Goal: Task Accomplishment & Management: Use online tool/utility

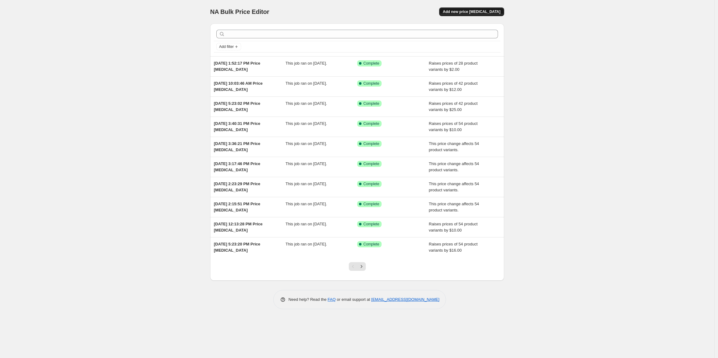
click at [468, 14] on span "Add new price [MEDICAL_DATA]" at bounding box center [472, 11] width 58 height 5
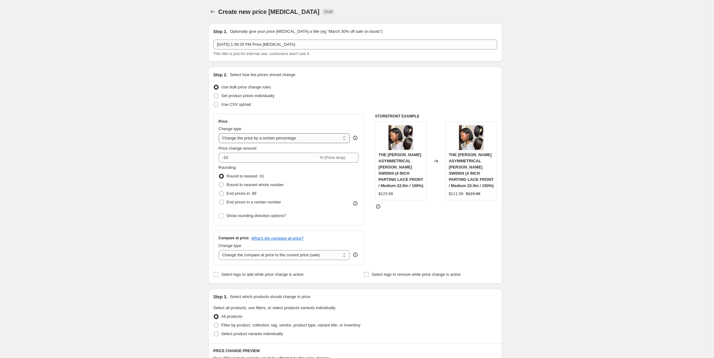
click at [271, 139] on select "Change the price to a certain amount Change the price by a certain amount Chang…" at bounding box center [285, 138] width 132 height 10
select select "no_change"
click at [220, 133] on select "Change the price to a certain amount Change the price by a certain amount Chang…" at bounding box center [285, 138] width 132 height 10
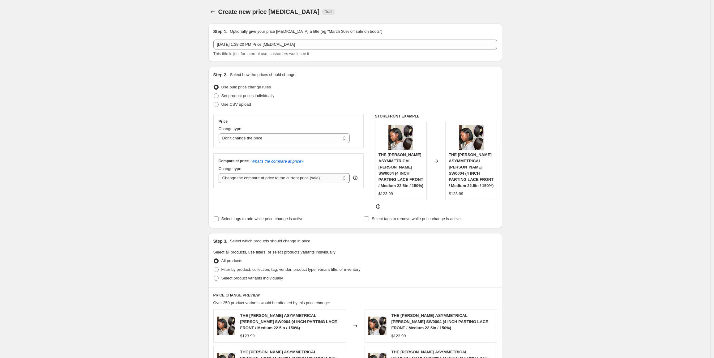
click at [258, 180] on select "Change the compare at price to the current price (sale) Change the compare at p…" at bounding box center [285, 178] width 132 height 10
select select "pp"
click at [220, 173] on select "Change the compare at price to the current price (sale) Change the compare at p…" at bounding box center [285, 178] width 132 height 10
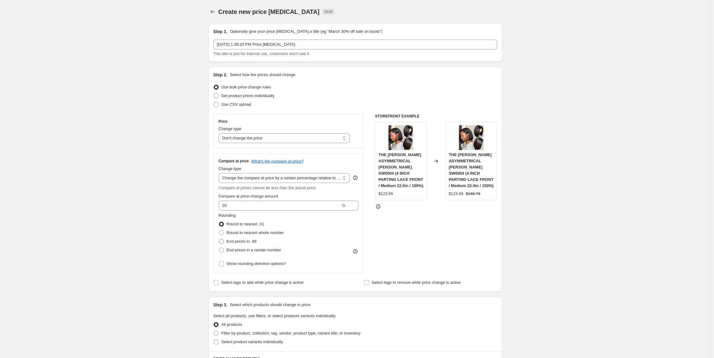
click at [244, 241] on span "End prices in .99" at bounding box center [242, 241] width 30 height 5
click at [219, 239] on input "End prices in .99" at bounding box center [219, 239] width 0 height 0
radio input "true"
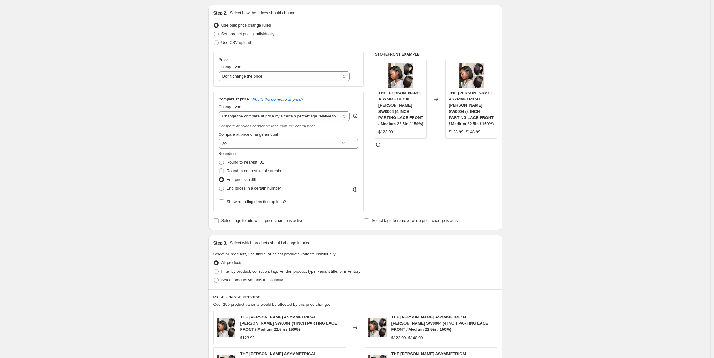
scroll to position [124, 0]
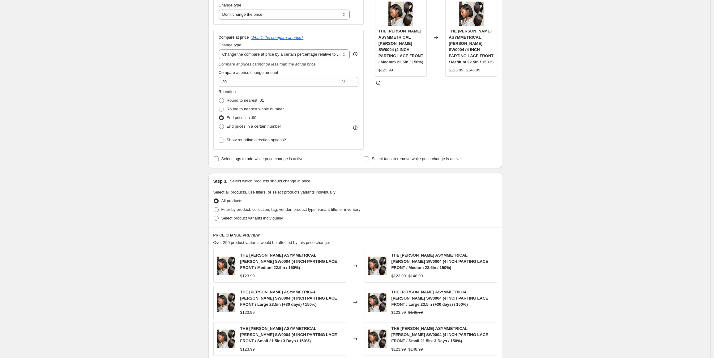
click at [277, 212] on span "Filter by product, collection, tag, vendor, product type, variant title, or inv…" at bounding box center [291, 209] width 139 height 5
click at [214, 208] on input "Filter by product, collection, tag, vendor, product type, variant title, or inv…" at bounding box center [214, 207] width 0 height 0
radio input "true"
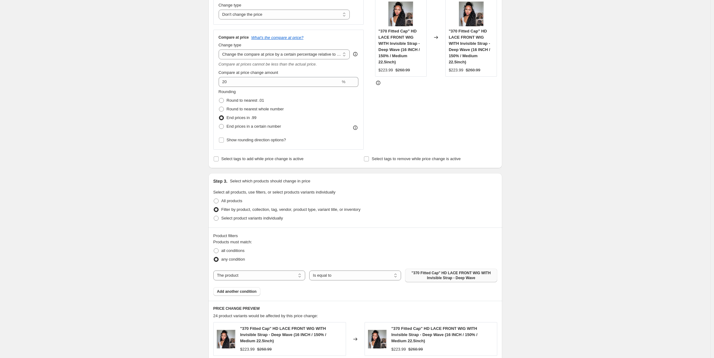
click at [443, 275] on span ""370 Fitted Cap" HD LACE FRONT WIG WITH Invisible Strap - Deep Wave" at bounding box center [451, 276] width 84 height 10
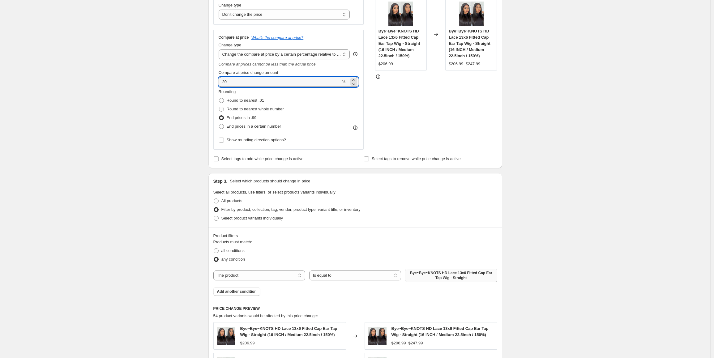
click at [208, 82] on div "Step 1. Optionally give your price change job a title (eg "March 30% off sale o…" at bounding box center [353, 221] width 299 height 653
click at [150, 153] on div "Create new price change job. This page is ready Create new price change job Dra…" at bounding box center [355, 231] width 711 height 710
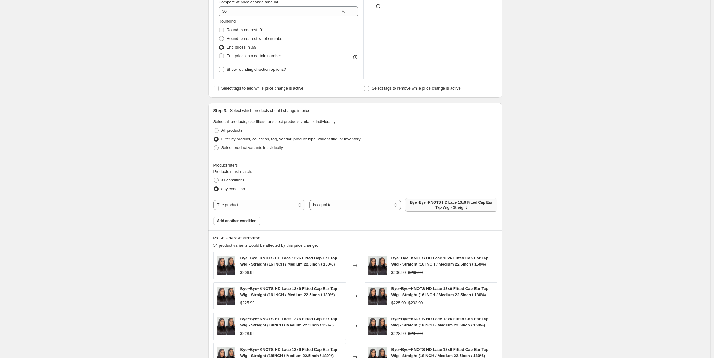
scroll to position [155, 0]
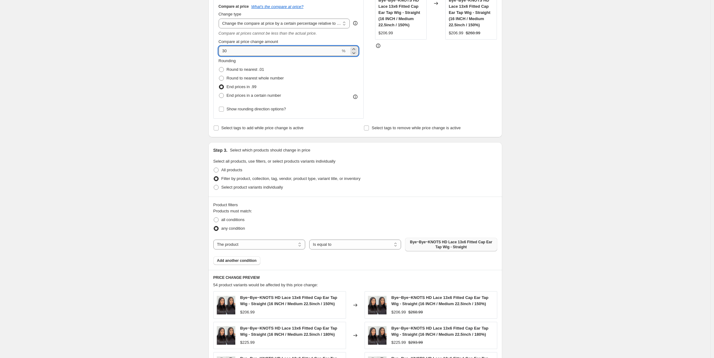
drag, startPoint x: 234, startPoint y: 50, endPoint x: 221, endPoint y: 50, distance: 13.3
click at [221, 50] on input "30" at bounding box center [280, 51] width 122 height 10
click at [597, 233] on div "Create new price change job. This page is ready Create new price change job Dra…" at bounding box center [355, 200] width 711 height 710
click at [217, 49] on div "Compare at price What's the compare at price? Change type Change the compare at…" at bounding box center [288, 59] width 151 height 120
click at [157, 114] on div "Create new price change job. This page is ready Create new price change job Dra…" at bounding box center [355, 200] width 711 height 710
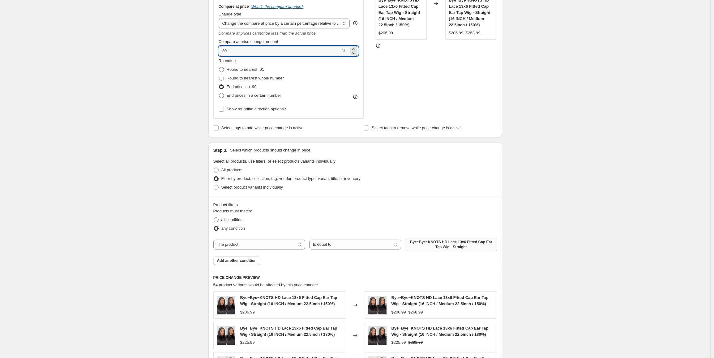
drag, startPoint x: 233, startPoint y: 51, endPoint x: 210, endPoint y: 51, distance: 22.3
click at [210, 51] on div "Step 2. Select how the prices should change Use bulk price change rules Set pro…" at bounding box center [356, 24] width 294 height 225
type input "20"
click at [175, 104] on div "Create new price change job. This page is ready Create new price change job Dra…" at bounding box center [355, 200] width 711 height 710
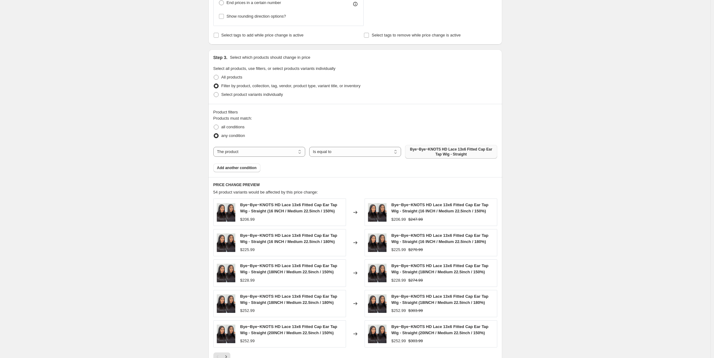
scroll to position [351, 0]
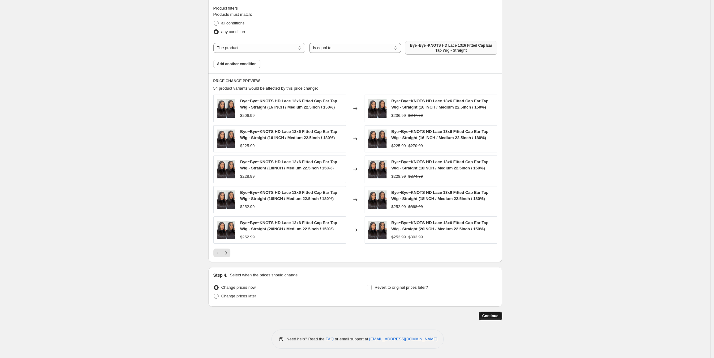
click at [496, 319] on span "Continue" at bounding box center [491, 316] width 16 height 5
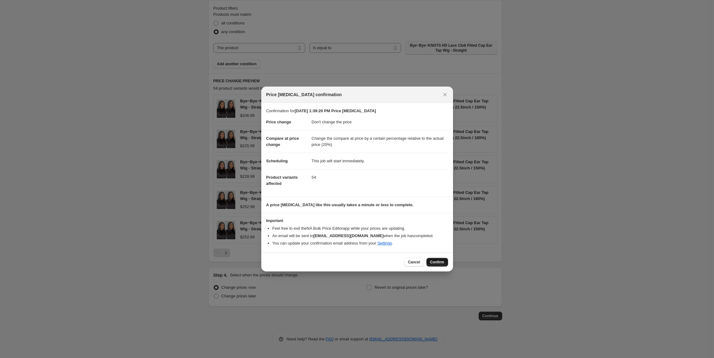
click at [437, 262] on span "Confirm" at bounding box center [437, 262] width 14 height 5
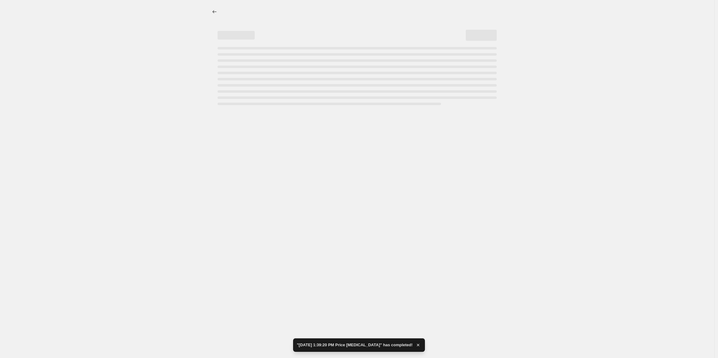
select select "no_change"
select select "pp"
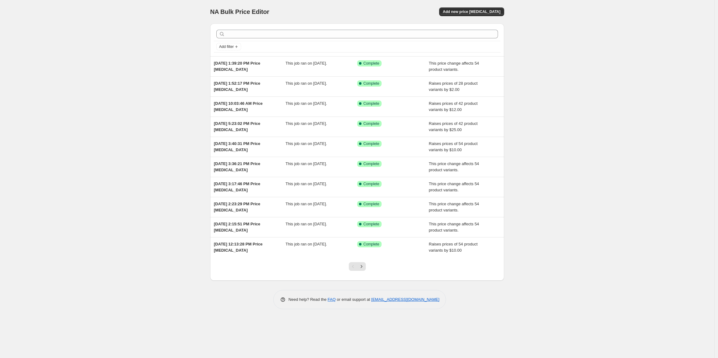
click at [126, 101] on div "NA Bulk Price Editor. This page is ready NA Bulk Price Editor Add new price [ME…" at bounding box center [357, 179] width 714 height 358
click at [475, 12] on span "Add new price [MEDICAL_DATA]" at bounding box center [472, 11] width 58 height 5
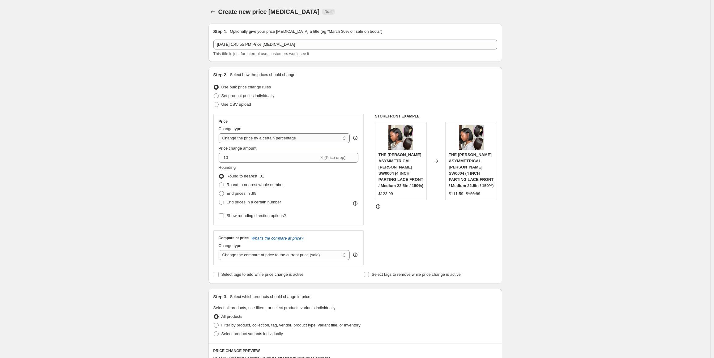
click at [286, 139] on select "Change the price to a certain amount Change the price by a certain amount Chang…" at bounding box center [285, 138] width 132 height 10
select select "no_change"
click at [220, 133] on select "Change the price to a certain amount Change the price by a certain amount Chang…" at bounding box center [285, 138] width 132 height 10
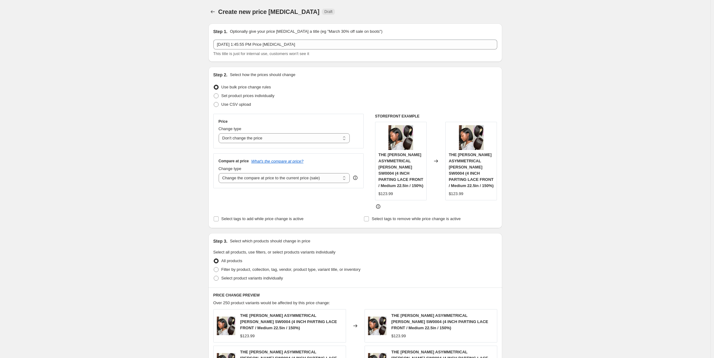
click at [276, 183] on div "Compare at price What's the compare at price? Change type Change the compare at…" at bounding box center [288, 170] width 151 height 35
click at [277, 180] on select "Change the compare at price to the current price (sale) Change the compare at p…" at bounding box center [285, 178] width 132 height 10
select select "pp"
click at [220, 173] on select "Change the compare at price to the current price (sale) Change the compare at p…" at bounding box center [285, 178] width 132 height 10
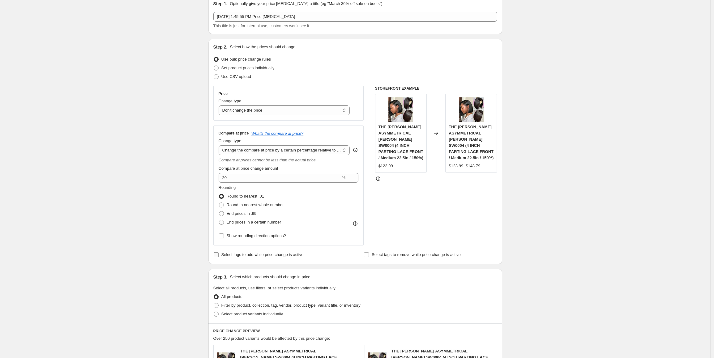
scroll to position [62, 0]
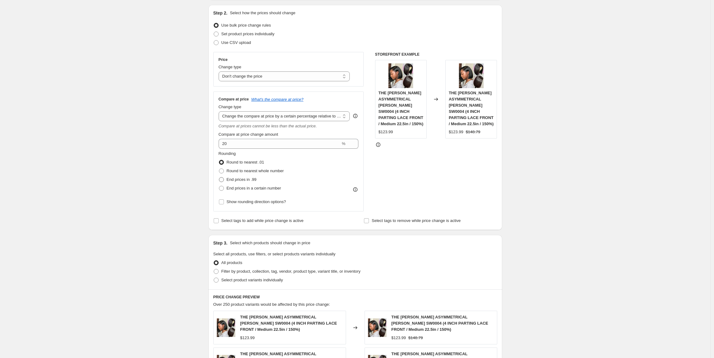
click at [254, 181] on span "End prices in .99" at bounding box center [242, 179] width 30 height 5
click at [219, 178] on input "End prices in .99" at bounding box center [219, 177] width 0 height 0
radio input "true"
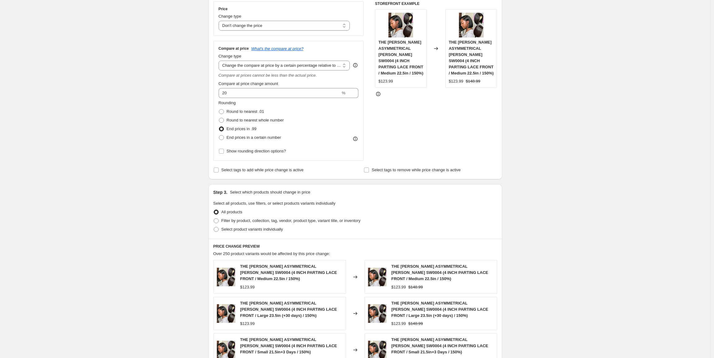
scroll to position [155, 0]
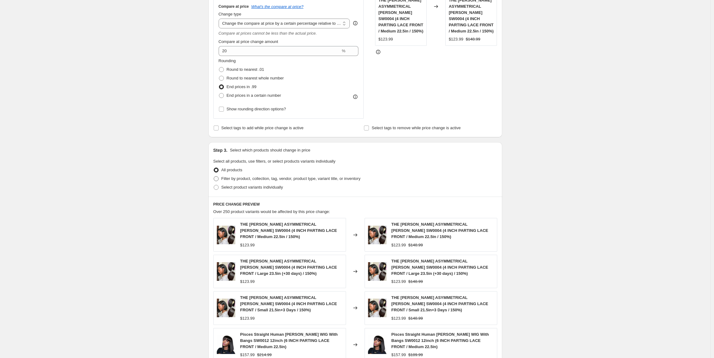
click at [329, 180] on span "Filter by product, collection, tag, vendor, product type, variant title, or inv…" at bounding box center [291, 178] width 139 height 5
click at [214, 177] on input "Filter by product, collection, tag, vendor, product type, variant title, or inv…" at bounding box center [214, 176] width 0 height 0
radio input "true"
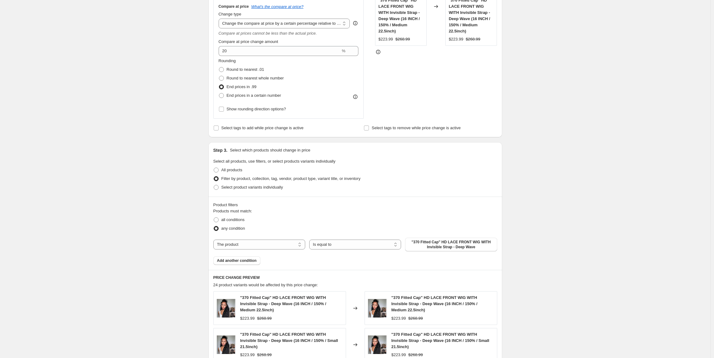
click at [436, 243] on span ""370 Fitted Cap" HD LACE FRONT WIG WITH Invisible Strap - Deep Wave" at bounding box center [451, 245] width 84 height 10
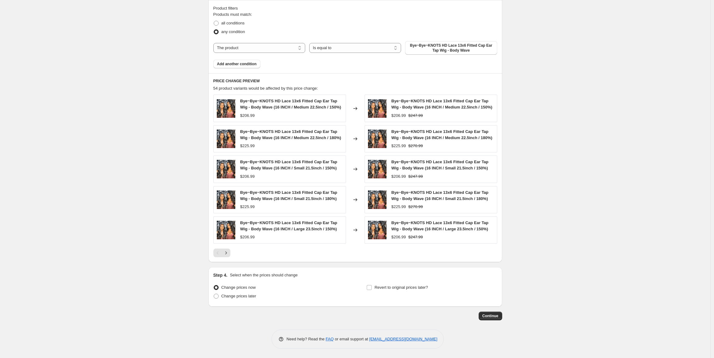
scroll to position [364, 0]
drag, startPoint x: 494, startPoint y: 315, endPoint x: 557, endPoint y: 252, distance: 89.0
click at [557, 252] on div "Create new price [MEDICAL_DATA]. This page is ready Create new price [MEDICAL_D…" at bounding box center [355, 4] width 711 height 710
click at [558, 251] on div "Create new price [MEDICAL_DATA]. This page is ready Create new price [MEDICAL_D…" at bounding box center [355, 4] width 711 height 710
click at [495, 317] on span "Continue" at bounding box center [491, 316] width 16 height 5
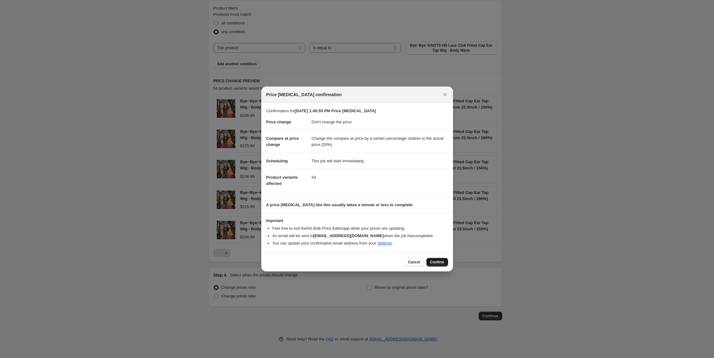
click at [436, 262] on span "Confirm" at bounding box center [437, 262] width 14 height 5
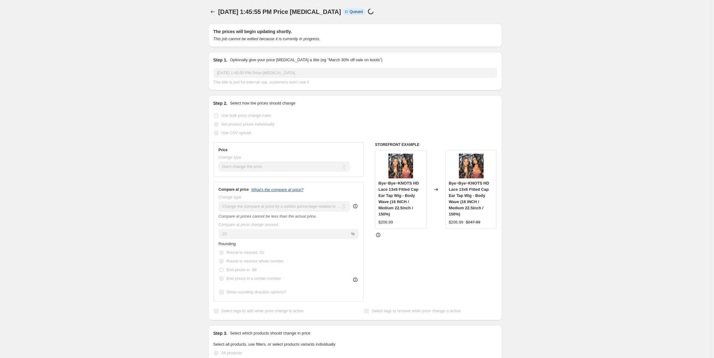
scroll to position [364, 0]
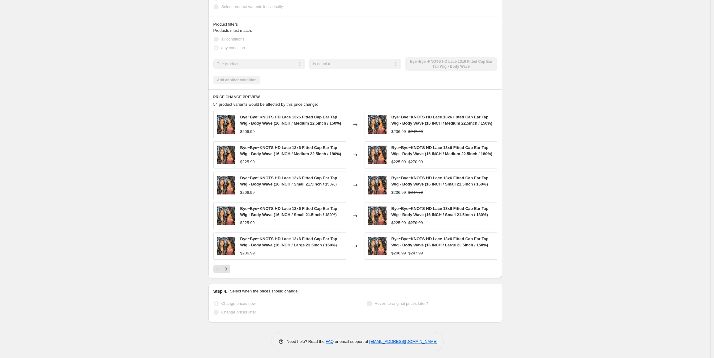
select select "no_change"
select select "pp"
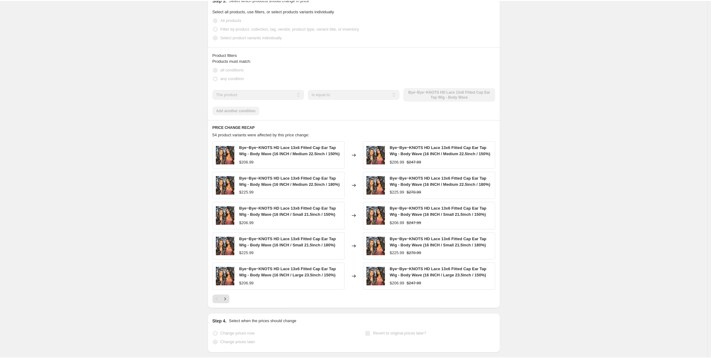
scroll to position [0, 0]
